Goal: Information Seeking & Learning: Learn about a topic

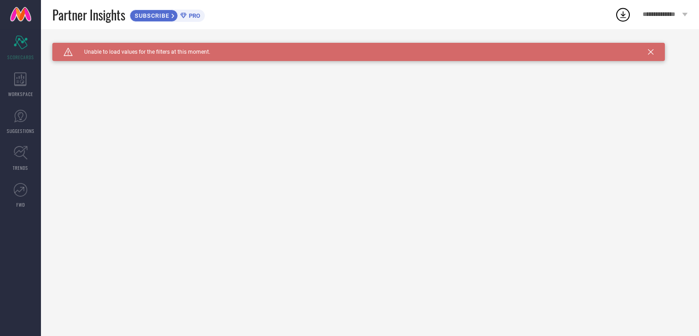
click at [654, 50] on div "Caution Created with Sketch. Unable to load values for the filters at this mome…" at bounding box center [358, 52] width 613 height 18
click at [650, 53] on icon at bounding box center [650, 51] width 5 height 5
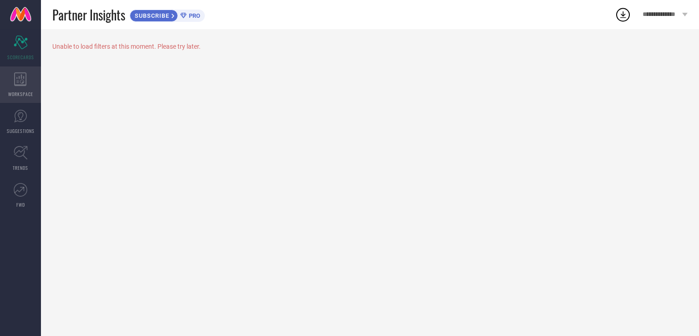
click at [13, 70] on div "WORKSPACE" at bounding box center [20, 84] width 41 height 36
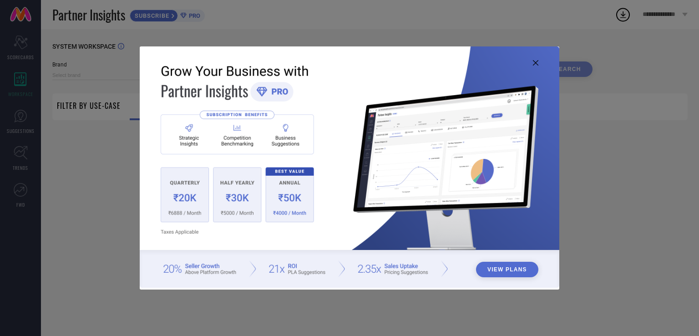
type input "1 STOP FASHION"
type input "All"
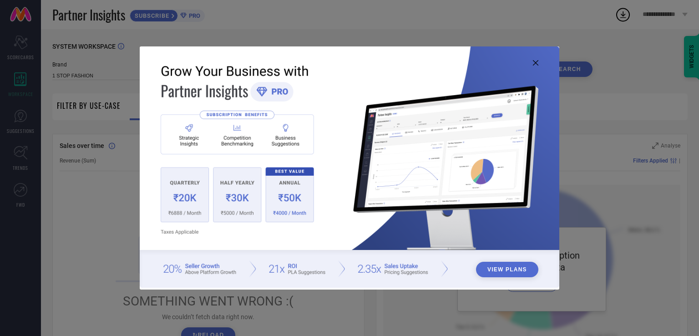
click at [536, 63] on icon at bounding box center [535, 62] width 5 height 5
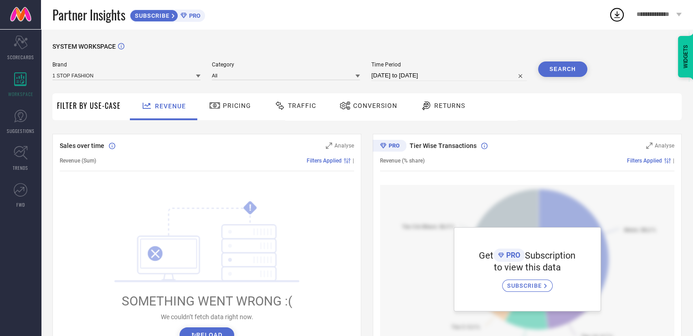
scroll to position [228, 0]
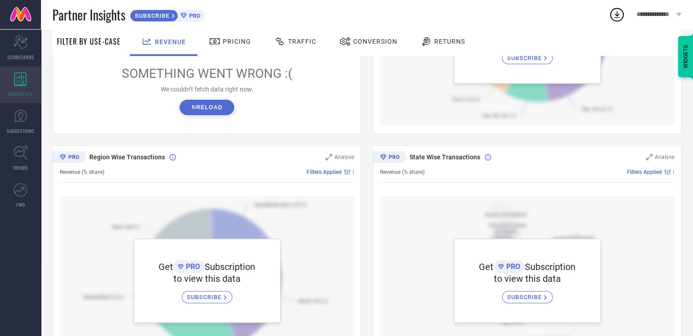
click at [7, 101] on div "WORKSPACE" at bounding box center [20, 84] width 41 height 36
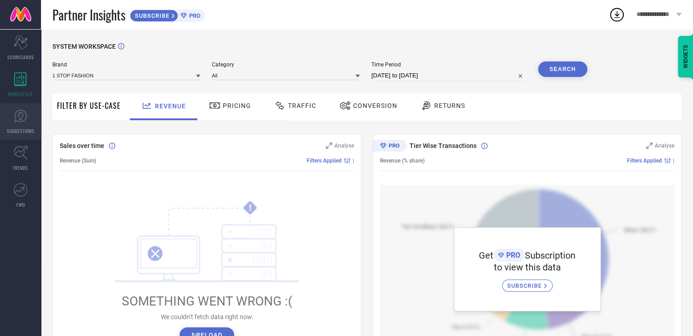
click at [15, 119] on icon at bounding box center [21, 116] width 14 height 14
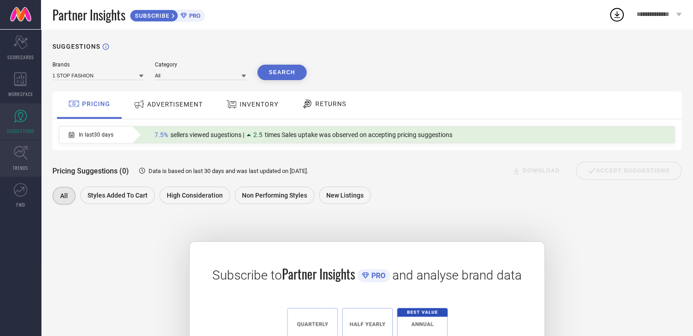
click at [22, 150] on icon at bounding box center [21, 153] width 14 height 14
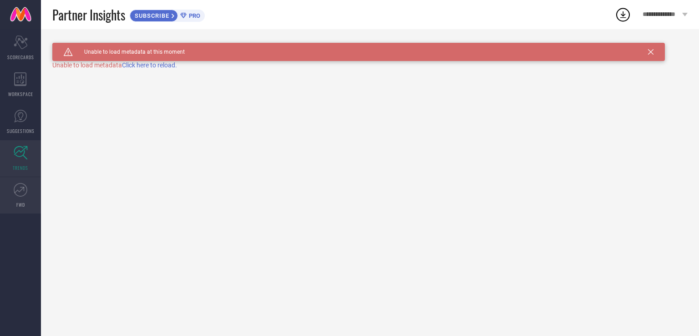
click at [20, 188] on icon at bounding box center [21, 190] width 14 height 14
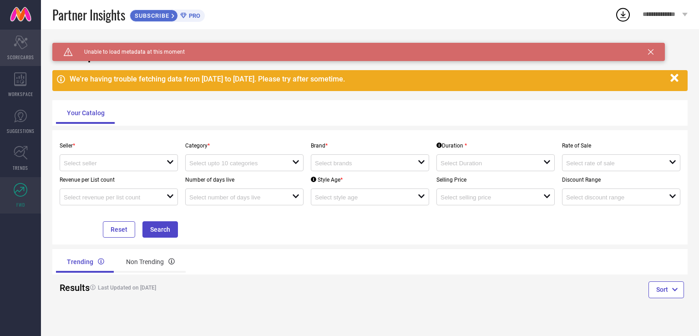
click at [24, 55] on span "SCORECARDS" at bounding box center [20, 57] width 27 height 7
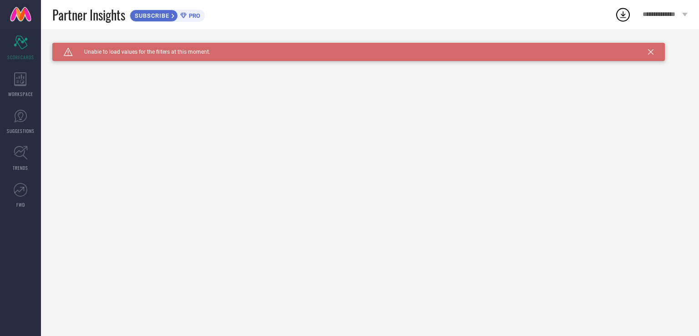
click at [170, 17] on span "SUBSCRIBE" at bounding box center [150, 15] width 41 height 7
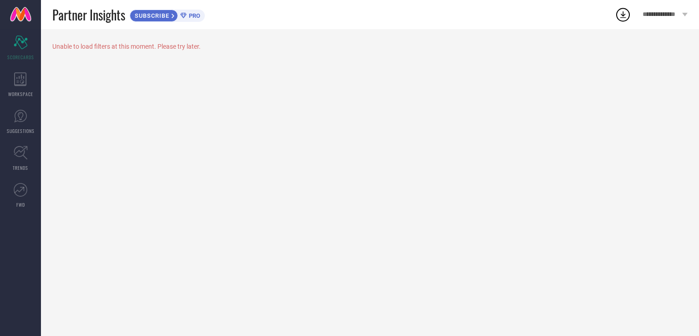
click at [681, 10] on div "**********" at bounding box center [666, 14] width 68 height 29
